Goal: Information Seeking & Learning: Check status

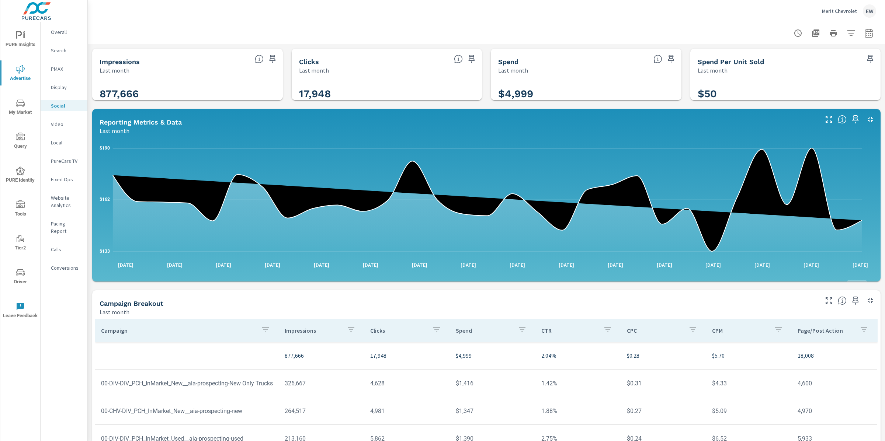
scroll to position [207, 0]
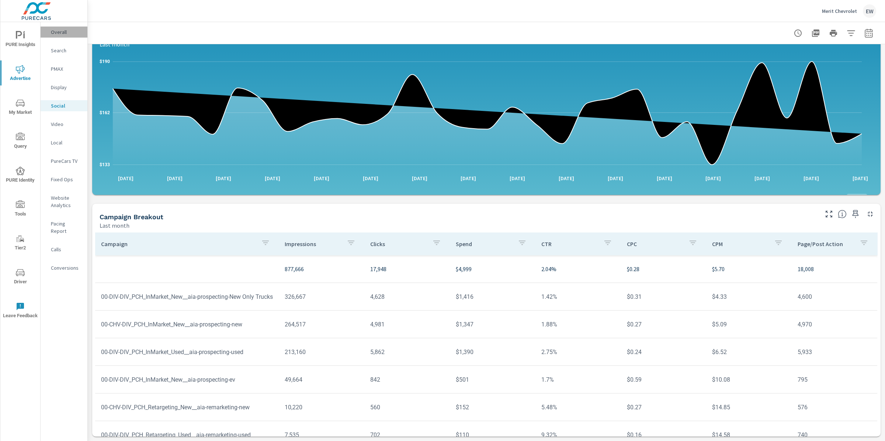
click at [58, 32] on p "Overall" at bounding box center [66, 31] width 31 height 7
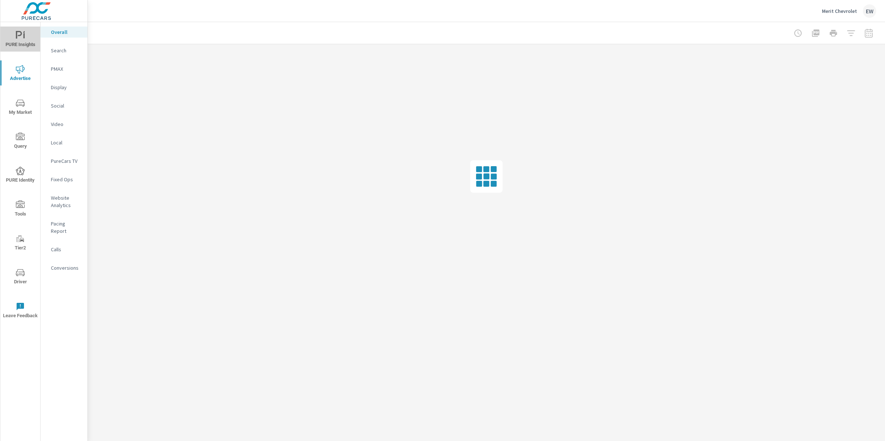
click at [18, 37] on span "PURE Insights" at bounding box center [20, 40] width 35 height 18
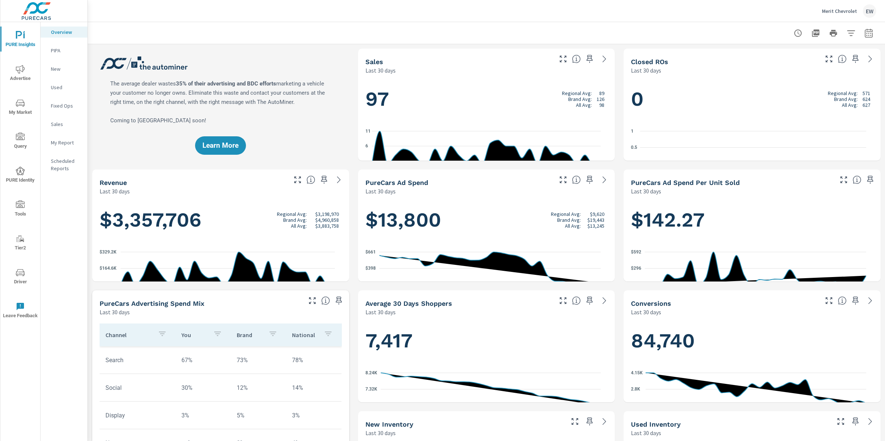
scroll to position [0, 0]
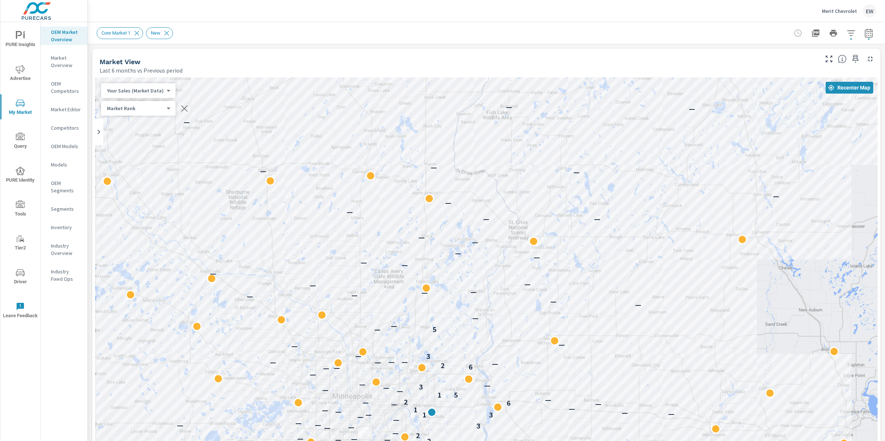
scroll to position [0, 0]
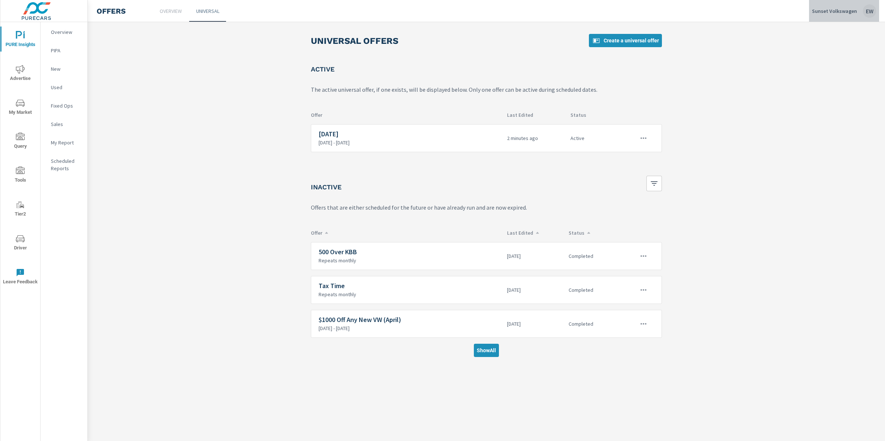
click at [825, 8] on p "Sunset Volkswagen" at bounding box center [834, 11] width 45 height 7
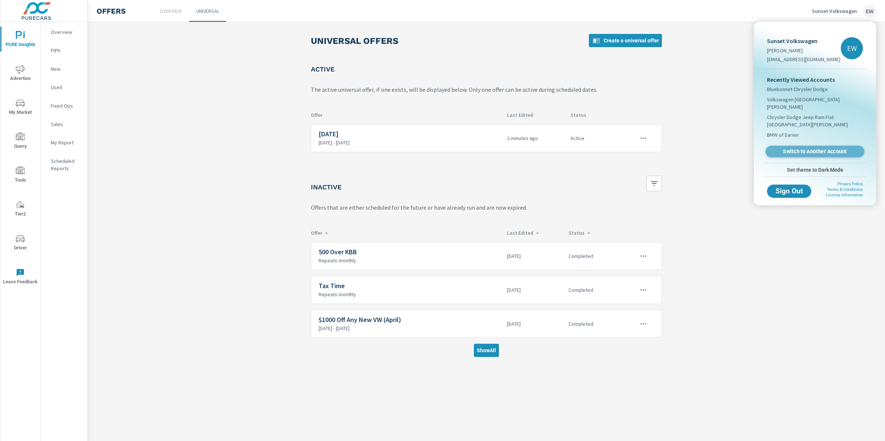
click at [803, 155] on span "Switch to Another Account" at bounding box center [815, 151] width 90 height 7
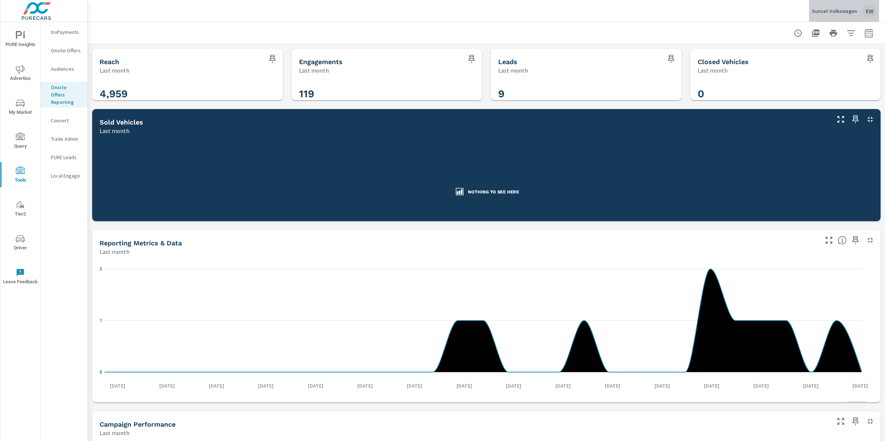
click at [816, 14] on p "Sunset Volkswagen" at bounding box center [834, 11] width 45 height 7
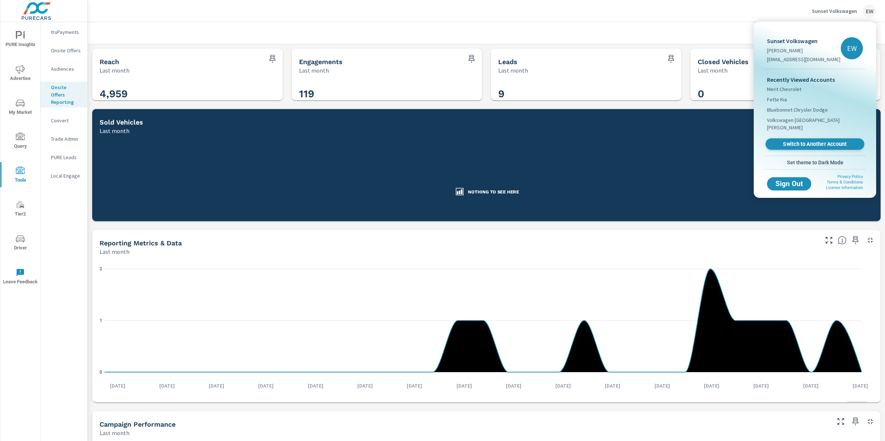
click at [807, 148] on span "Switch to Another Account" at bounding box center [815, 144] width 90 height 7
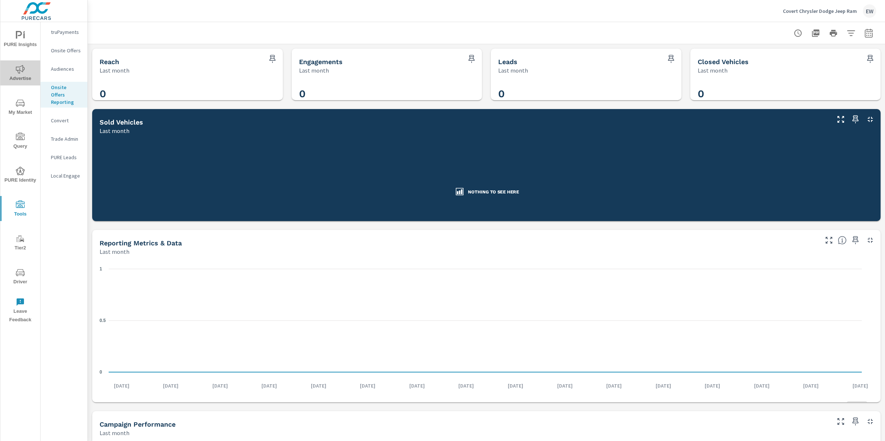
click at [22, 70] on icon "nav menu" at bounding box center [20, 69] width 9 height 9
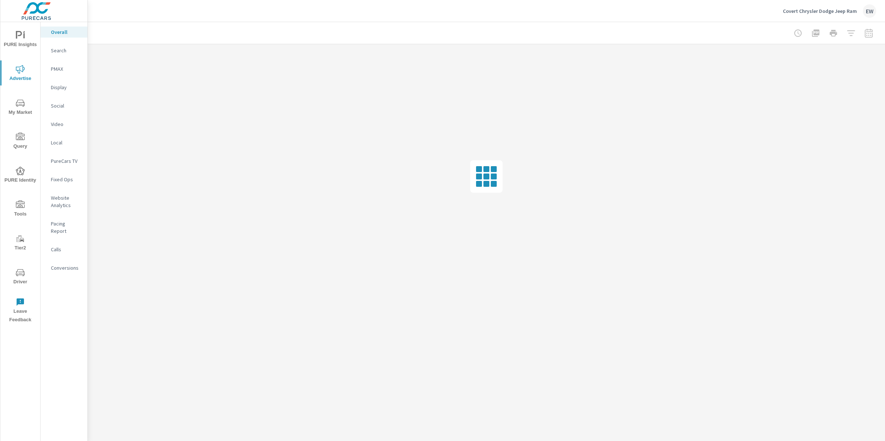
click at [60, 110] on p "Social" at bounding box center [66, 105] width 31 height 7
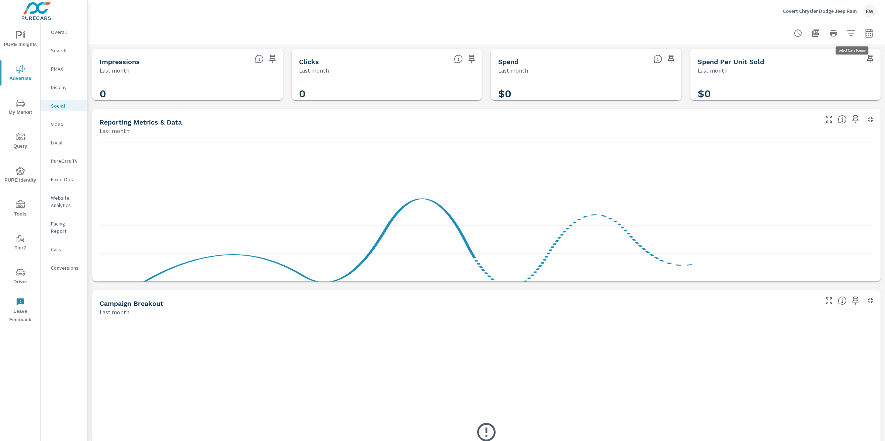
click at [866, 35] on icon "button" at bounding box center [868, 34] width 5 height 3
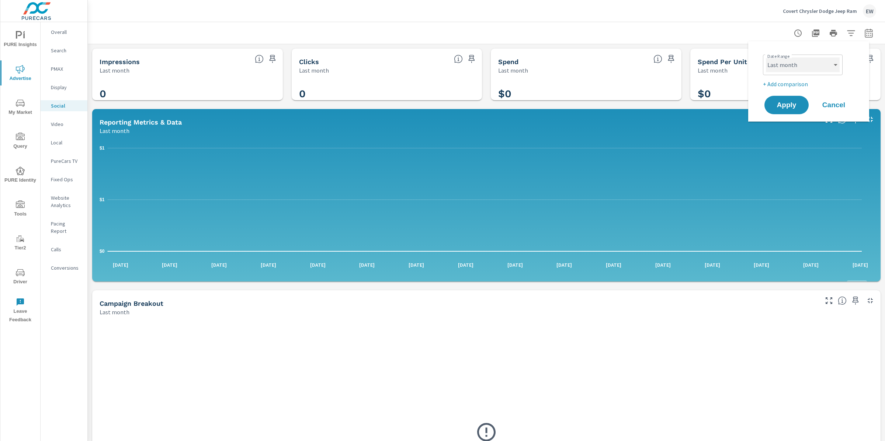
click at [786, 66] on select "Custom Yesterday Last week Last 7 days Last 14 days Last 30 days Last 45 days L…" at bounding box center [803, 65] width 74 height 15
click at [766, 58] on select "Custom Yesterday Last week Last 7 days Last 14 days Last 30 days Last 45 days L…" at bounding box center [803, 65] width 74 height 15
select select "Month to date"
click at [786, 109] on span "Apply" at bounding box center [787, 105] width 30 height 7
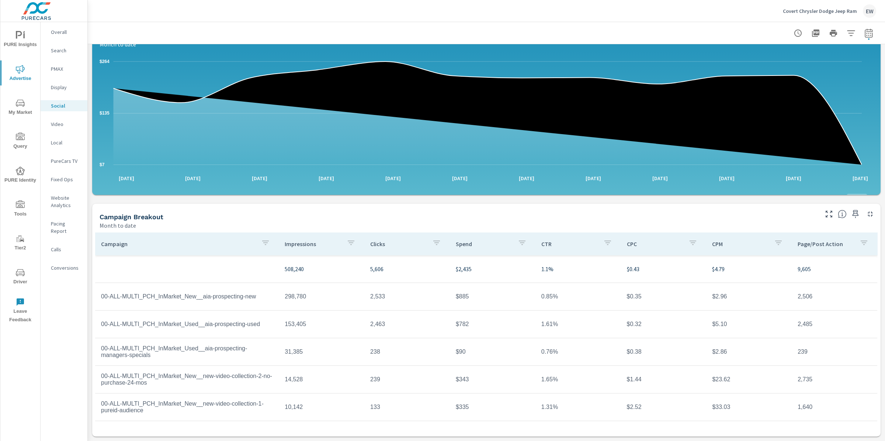
scroll to position [207, 0]
click at [463, 398] on td "$335" at bounding box center [493, 407] width 86 height 18
drag, startPoint x: 533, startPoint y: 322, endPoint x: 561, endPoint y: 323, distance: 27.7
click at [561, 371] on td "1.65%" at bounding box center [579, 380] width 86 height 18
drag, startPoint x: 562, startPoint y: 350, endPoint x: 523, endPoint y: 349, distance: 38.4
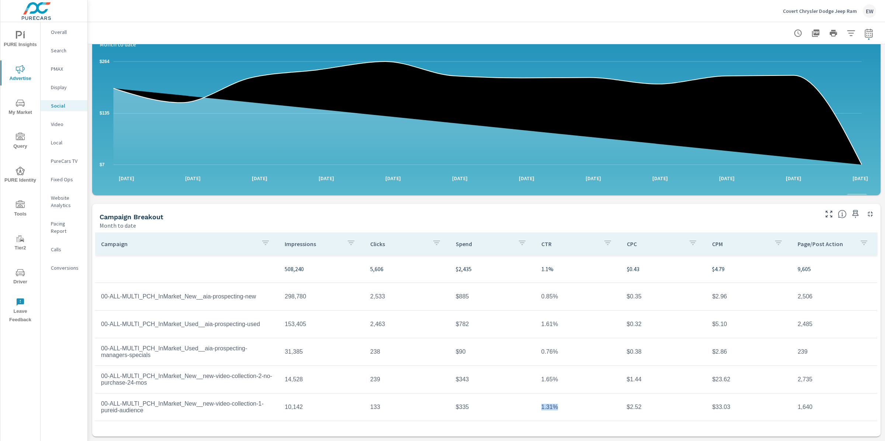
click at [523, 394] on tr "00-ALL-MULTI_PCH_InMarket_New__new-video-collection-1-pureid-audience 10,142 13…" at bounding box center [486, 408] width 782 height 28
click at [621, 371] on td "$1.44" at bounding box center [664, 380] width 86 height 18
drag, startPoint x: 614, startPoint y: 322, endPoint x: 652, endPoint y: 323, distance: 38.0
click at [652, 366] on tr "00-ALL-MULTI_PCH_InMarket_New__new-video-collection-2-no-purchase-24-mos 14,528…" at bounding box center [486, 380] width 782 height 28
drag, startPoint x: 617, startPoint y: 351, endPoint x: 649, endPoint y: 351, distance: 31.7
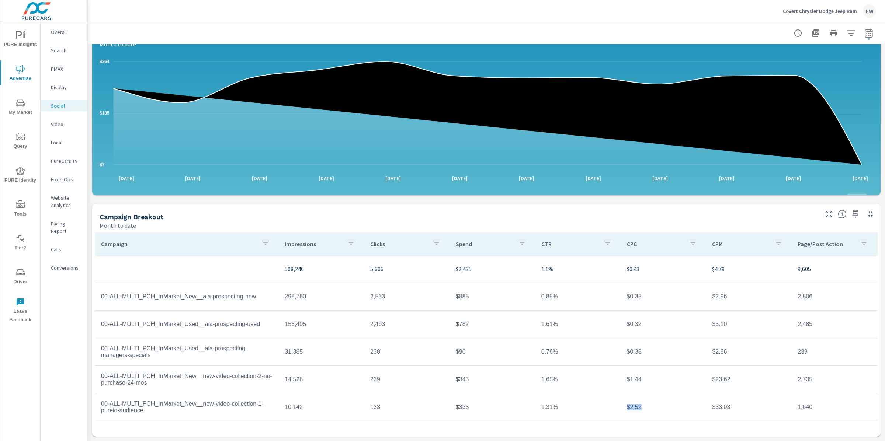
click at [649, 398] on td "$2.52" at bounding box center [664, 407] width 86 height 18
click at [650, 398] on td "$2.52" at bounding box center [664, 407] width 86 height 18
drag, startPoint x: 705, startPoint y: 322, endPoint x: 737, endPoint y: 323, distance: 32.5
click at [737, 371] on td "$23.62" at bounding box center [749, 380] width 86 height 18
drag, startPoint x: 735, startPoint y: 351, endPoint x: 691, endPoint y: 352, distance: 44.3
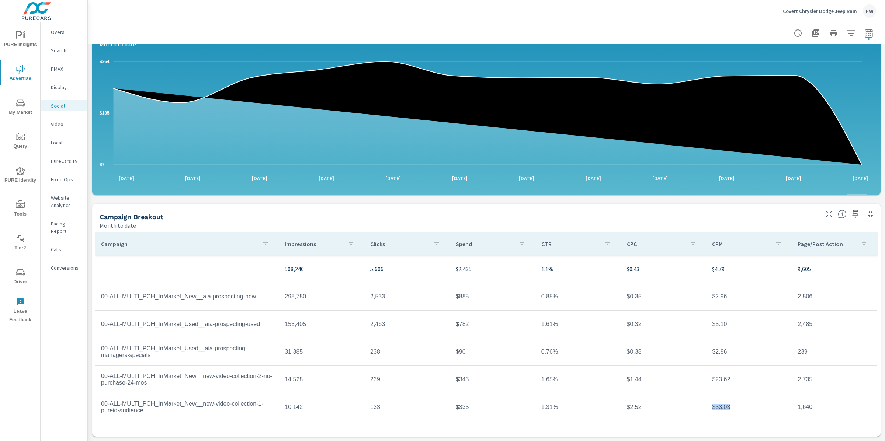
click at [691, 394] on tr "00-ALL-MULTI_PCH_InMarket_New__new-video-collection-1-pureid-audience 10,142 13…" at bounding box center [486, 408] width 782 height 28
click at [808, 398] on td "1,640" at bounding box center [835, 407] width 86 height 18
drag, startPoint x: 812, startPoint y: 323, endPoint x: 784, endPoint y: 323, distance: 28.0
click at [784, 366] on tr "00-ALL-MULTI_PCH_InMarket_New__new-video-collection-2-no-purchase-24-mos 14,528…" at bounding box center [486, 380] width 782 height 28
drag, startPoint x: 821, startPoint y: 241, endPoint x: 759, endPoint y: 241, distance: 62.0
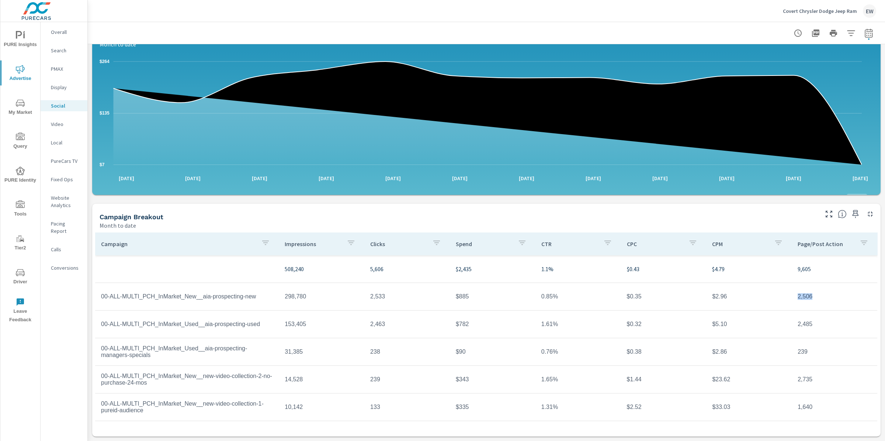
click at [759, 283] on tr "00-ALL-MULTI_PCH_InMarket_New__aia-prospecting-new 298,780 2,533 $885 0.85% $0.…" at bounding box center [486, 297] width 782 height 28
click at [181, 23] on div at bounding box center [487, 33] width 780 height 22
drag, startPoint x: 200, startPoint y: 356, endPoint x: 102, endPoint y: 356, distance: 97.4
click at [102, 395] on td "00-ALL-MULTI_PCH_InMarket_New__new-video-collection-1-pureid-audience" at bounding box center [187, 407] width 184 height 25
click at [139, 395] on td "00-ALL-MULTI_PCH_InMarket_New__new-video-collection-1-pureid-audience" at bounding box center [187, 407] width 184 height 25
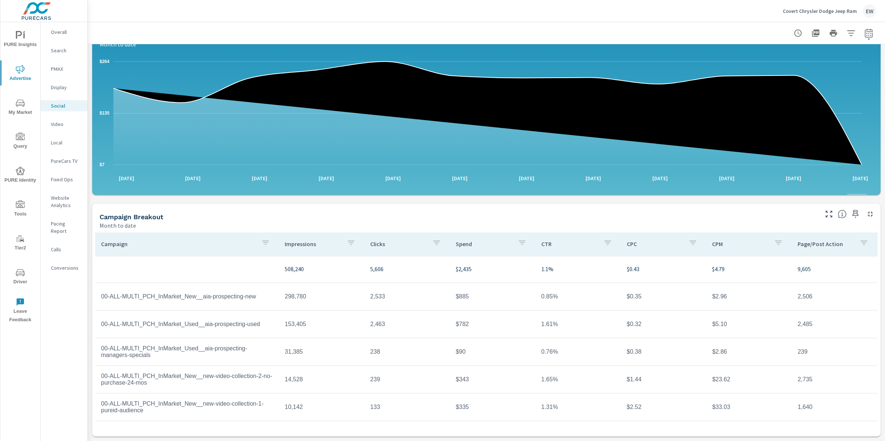
click at [63, 272] on p "Conversions" at bounding box center [66, 267] width 31 height 7
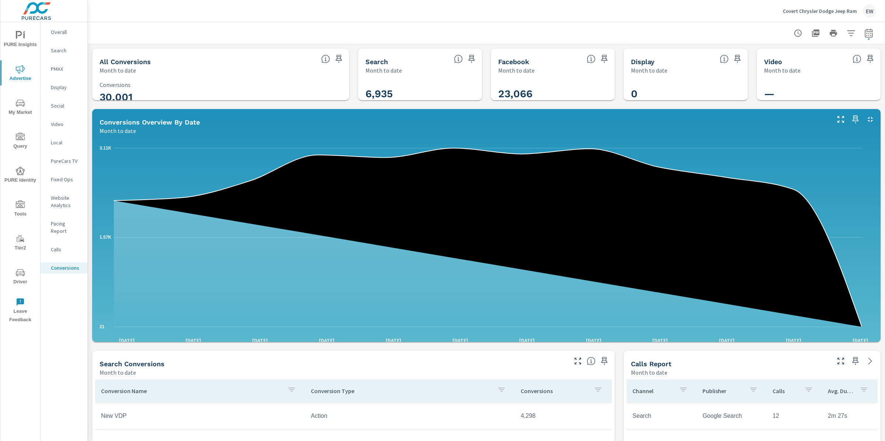
click at [91, 245] on div "All Conversions Month to date 30,001 Conversions Search Month to date 6,935 Fac…" at bounding box center [486, 437] width 797 height 786
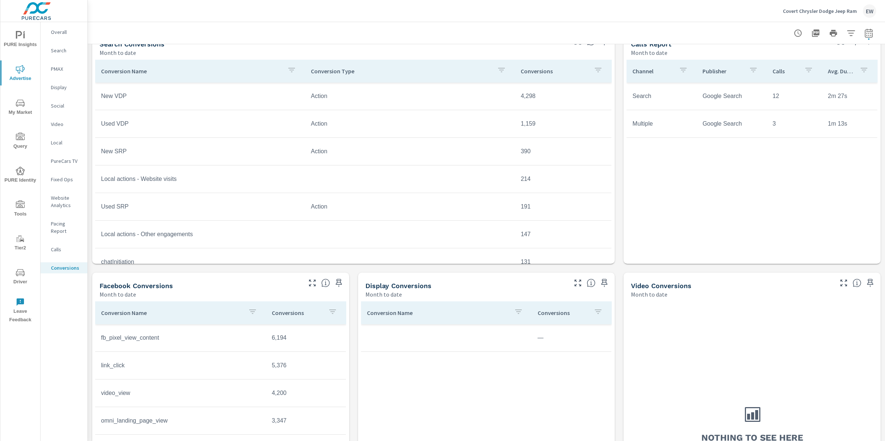
scroll to position [355, 0]
